Goal: Task Accomplishment & Management: Manage account settings

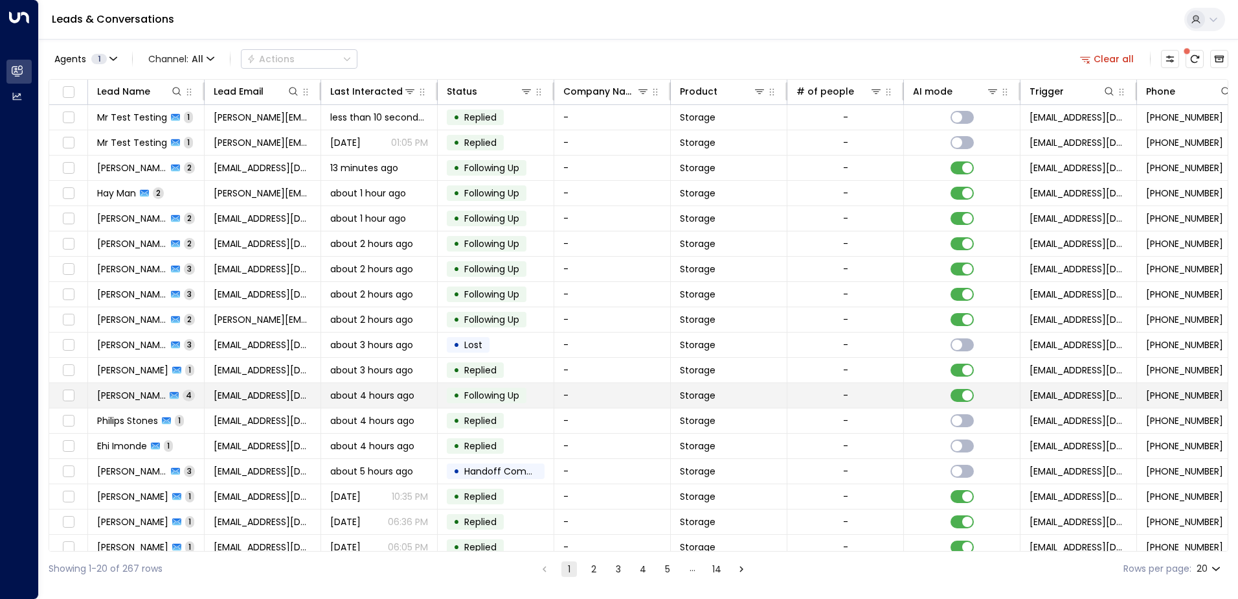
click at [128, 392] on span "[PERSON_NAME]" at bounding box center [131, 395] width 69 height 13
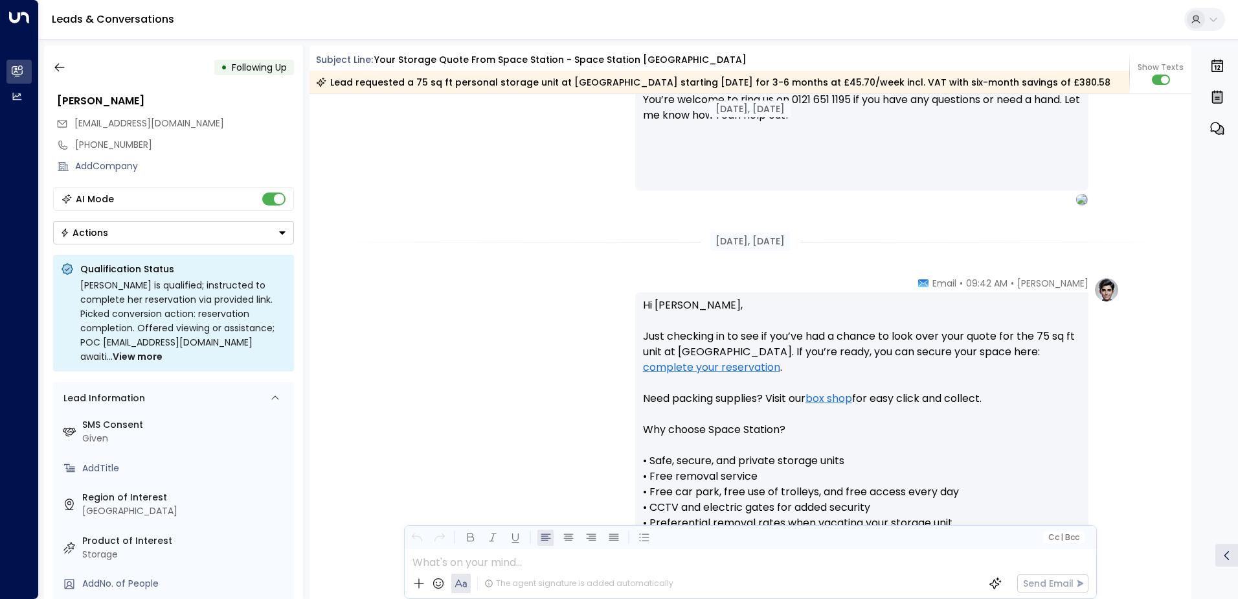
scroll to position [860, 0]
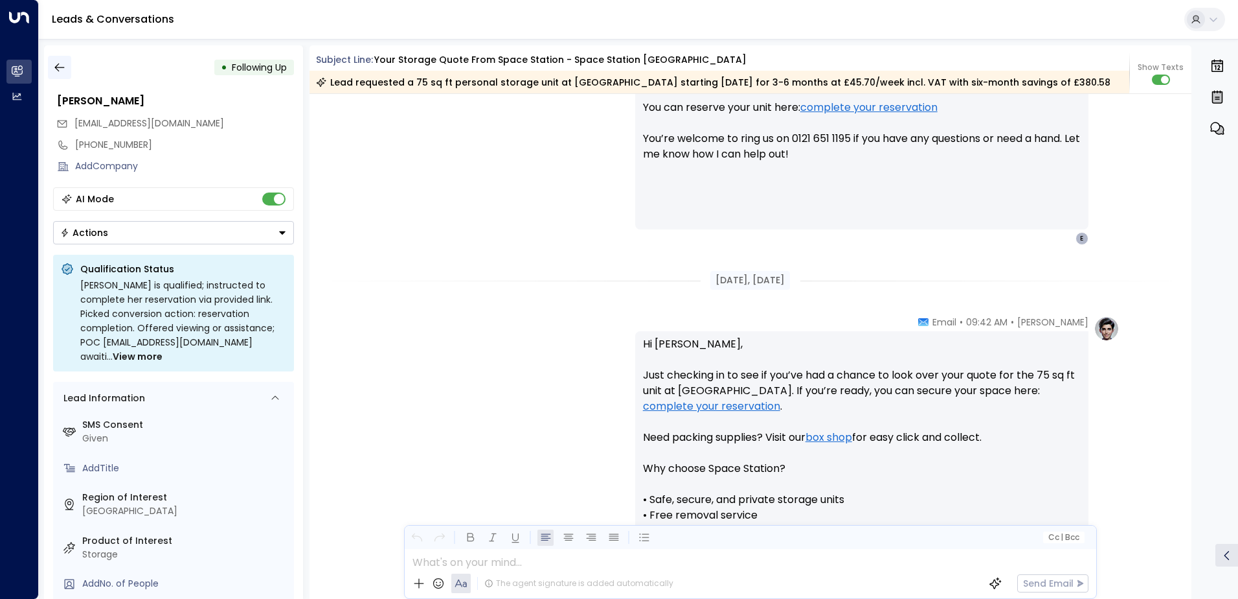
click at [65, 67] on icon "button" at bounding box center [59, 67] width 13 height 13
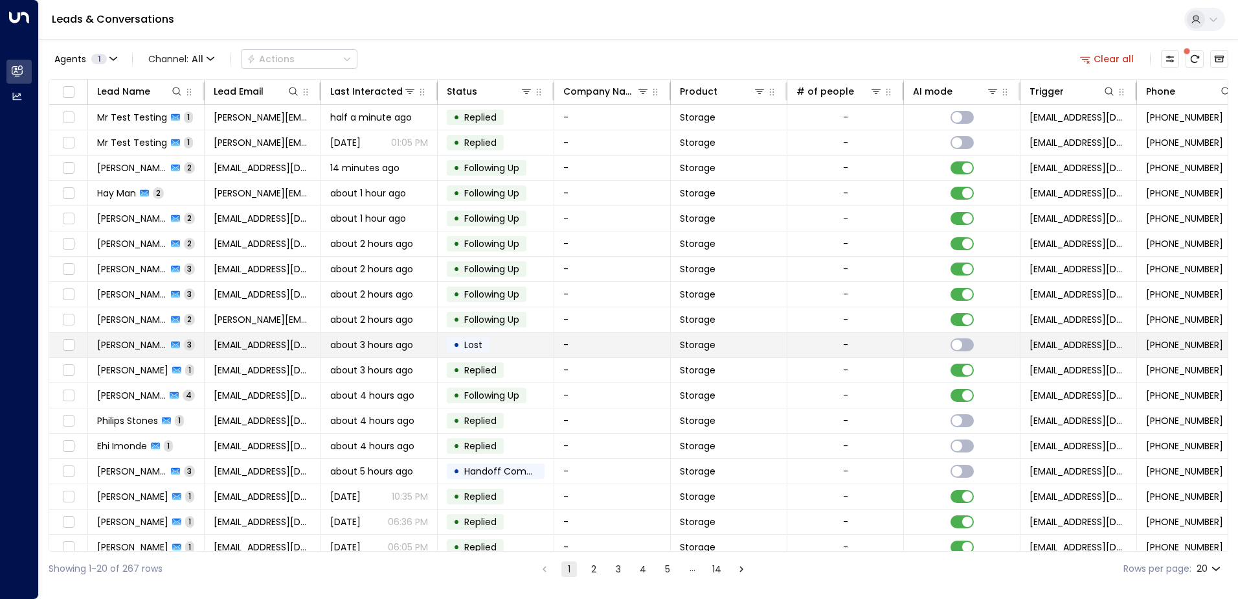
click at [137, 344] on span "[PERSON_NAME]" at bounding box center [132, 344] width 70 height 13
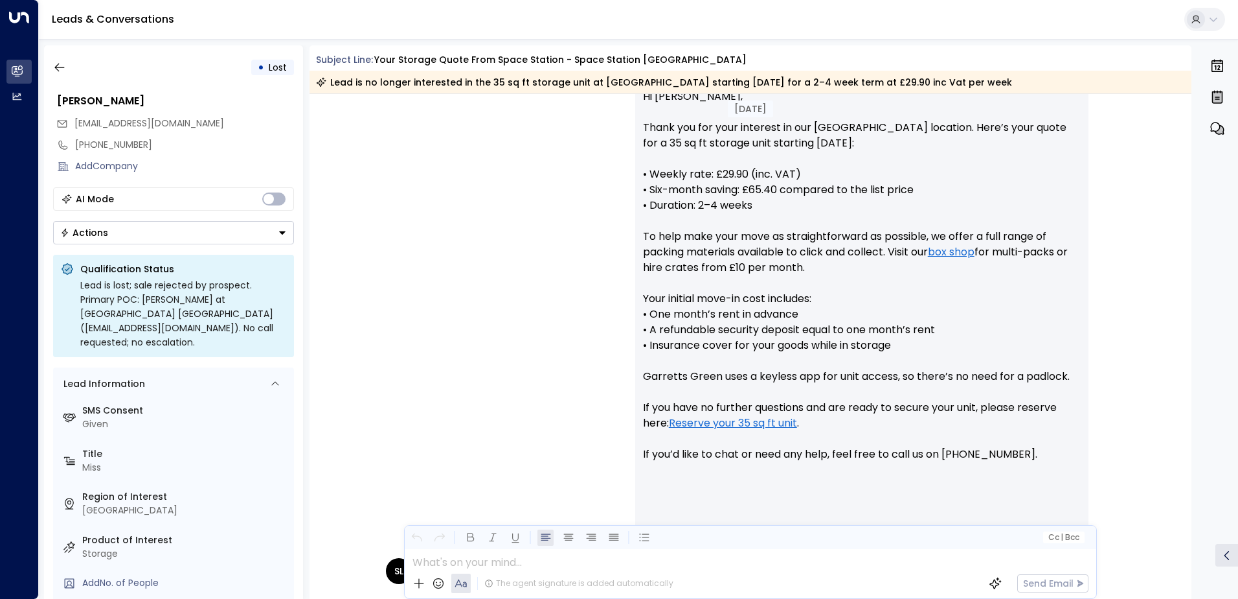
scroll to position [483, 0]
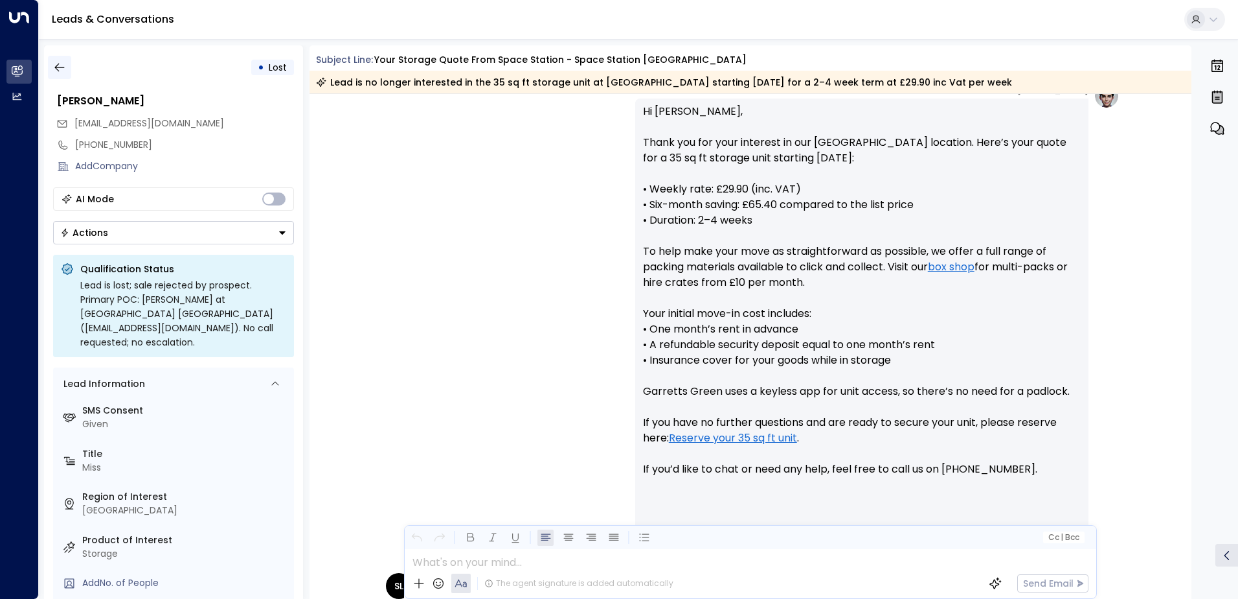
click at [70, 69] on button "button" at bounding box center [59, 67] width 23 height 23
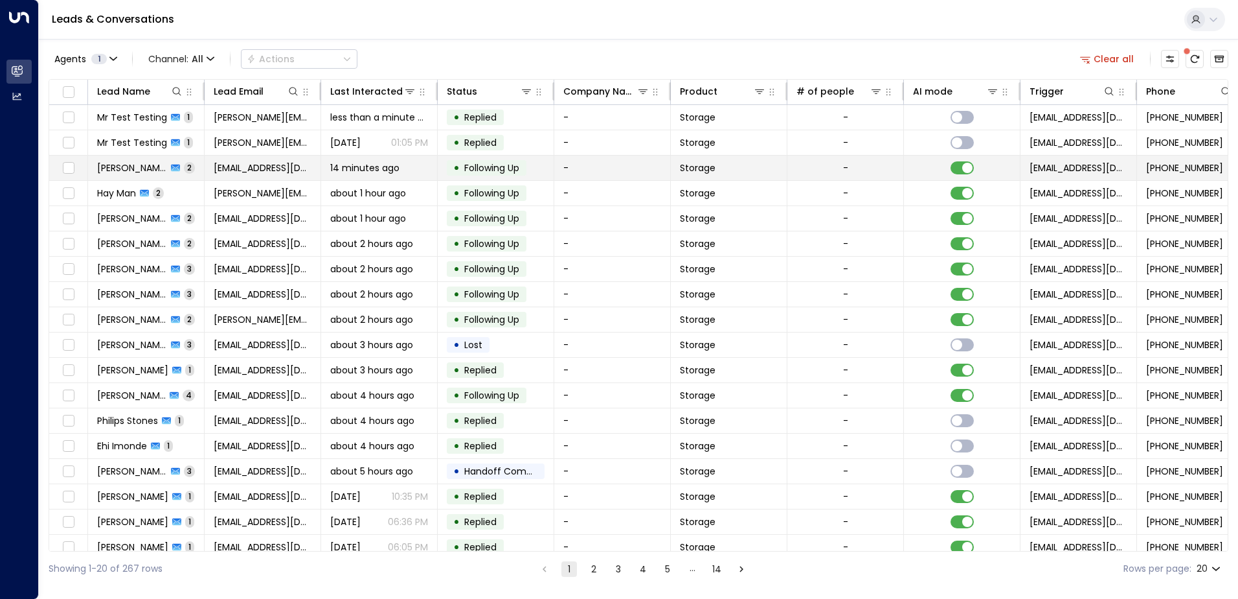
click at [123, 170] on span "[PERSON_NAME]" at bounding box center [132, 167] width 70 height 13
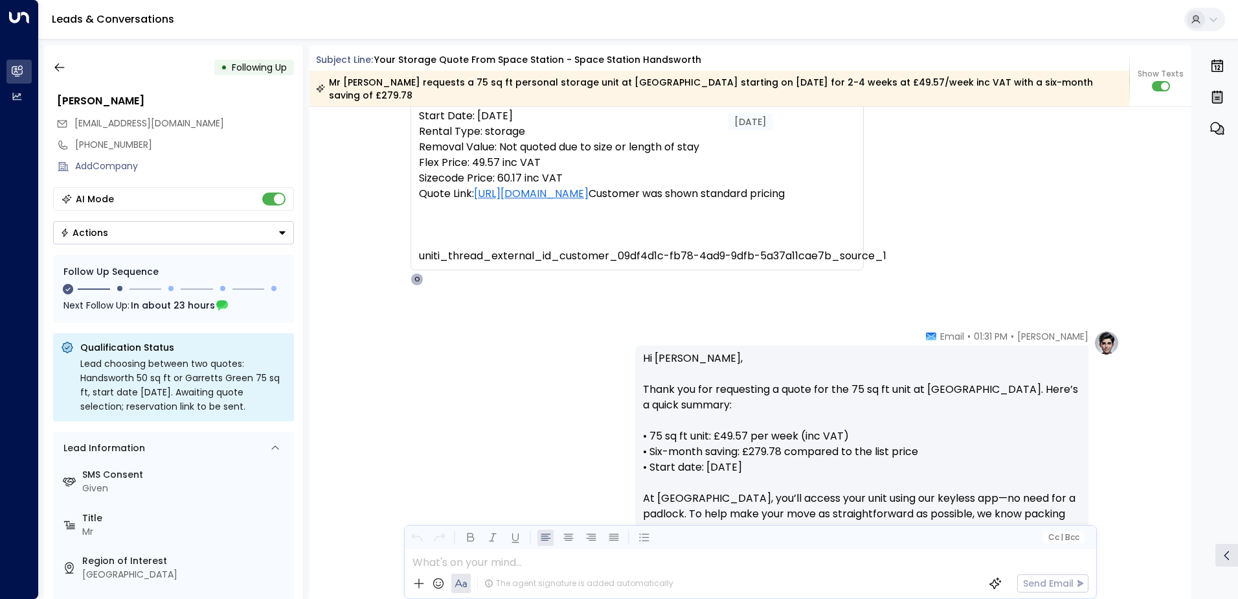
scroll to position [387, 0]
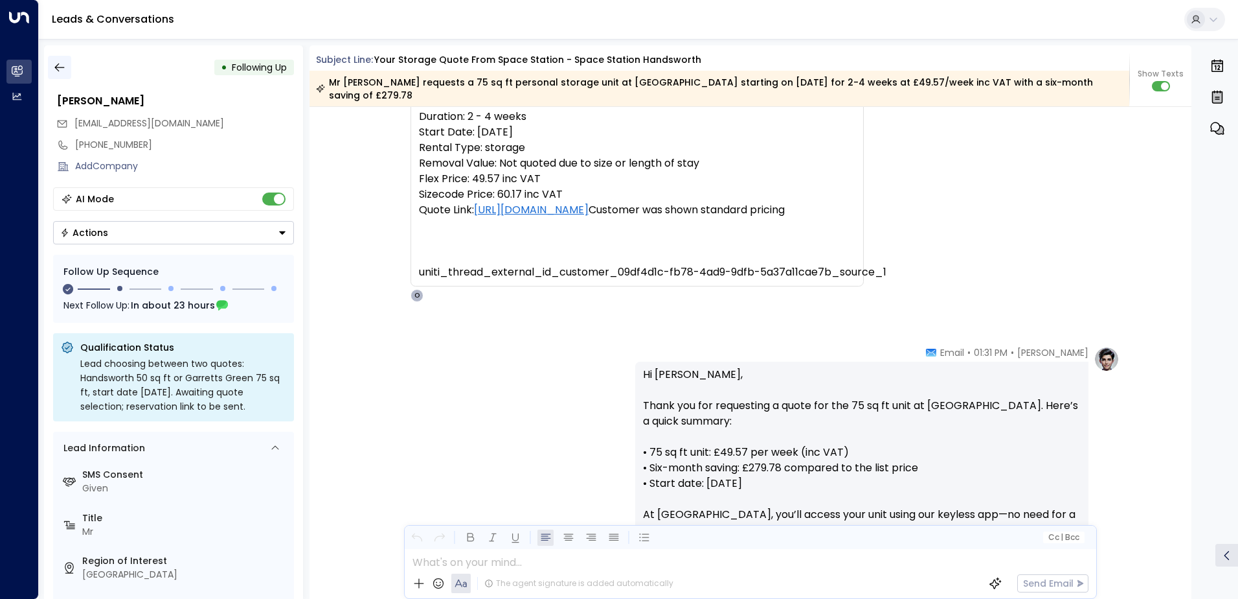
click at [62, 67] on icon "button" at bounding box center [59, 67] width 13 height 13
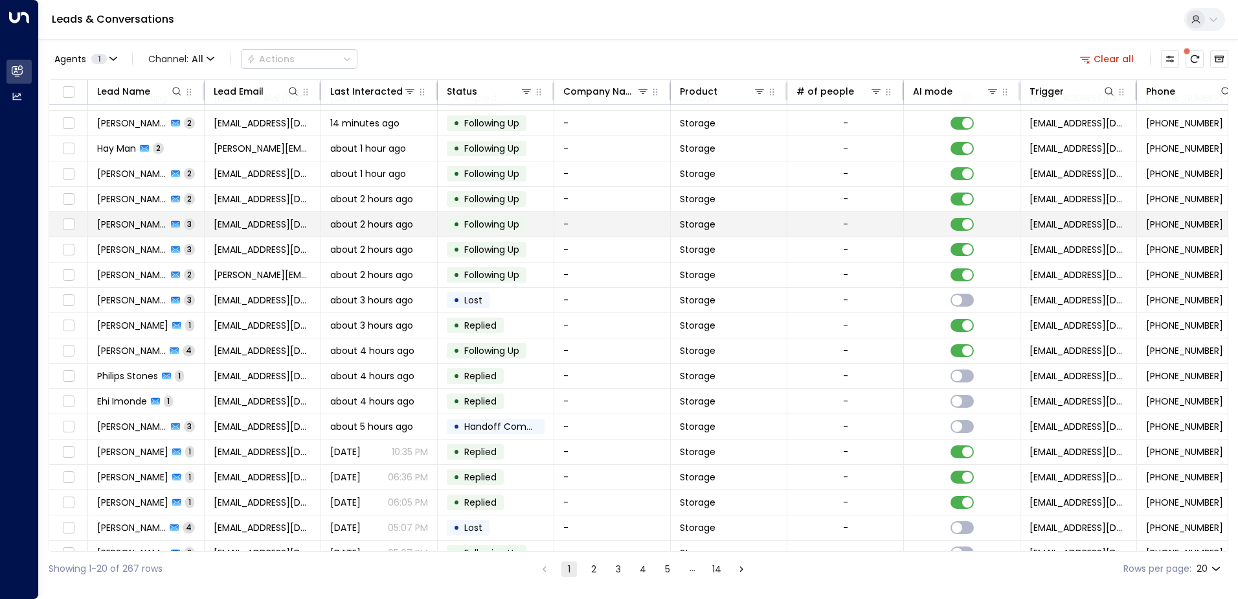
scroll to position [63, 0]
